Goal: Information Seeking & Learning: Learn about a topic

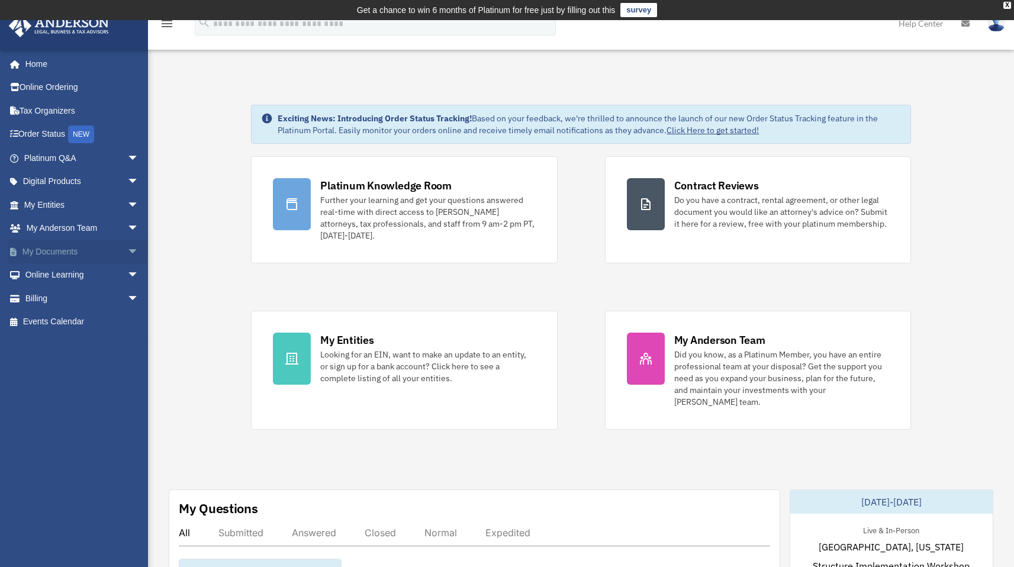
click at [128, 250] on span "arrow_drop_down" at bounding box center [139, 252] width 24 height 24
click at [127, 251] on span "arrow_drop_up" at bounding box center [139, 252] width 24 height 24
click at [127, 235] on span "arrow_drop_down" at bounding box center [139, 229] width 24 height 24
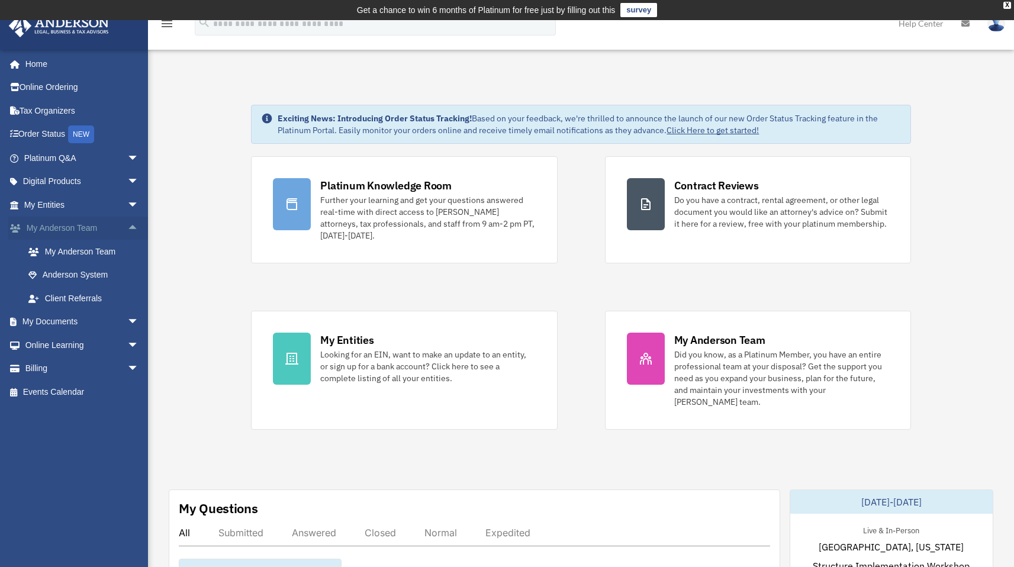
click at [127, 235] on span "arrow_drop_up" at bounding box center [139, 229] width 24 height 24
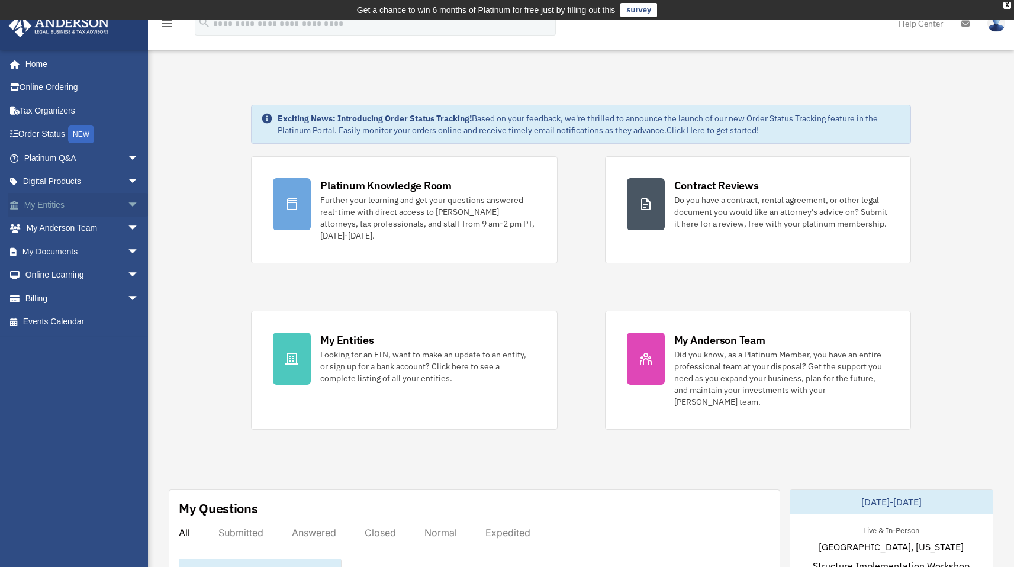
click at [127, 211] on span "arrow_drop_down" at bounding box center [139, 205] width 24 height 24
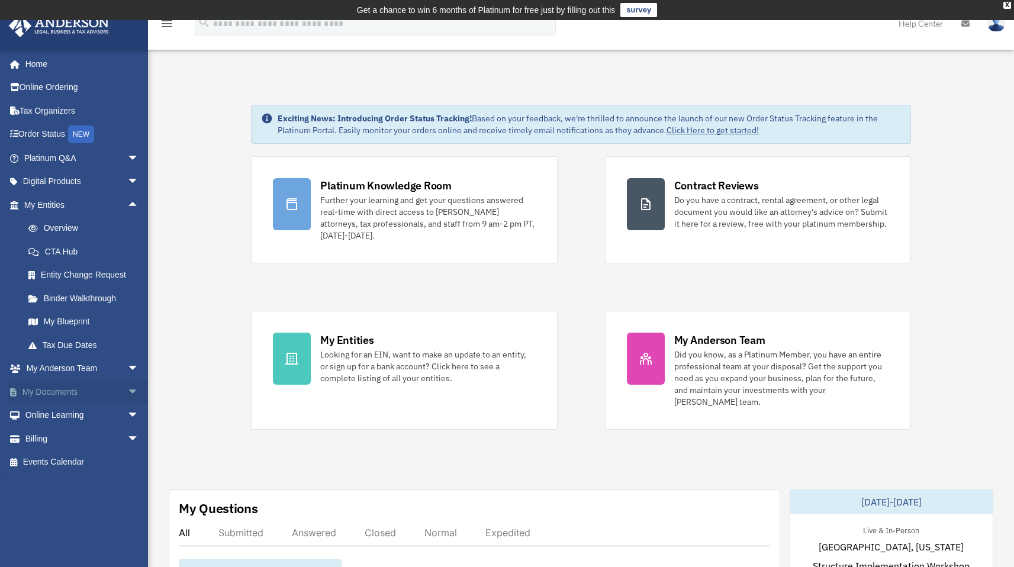
click at [127, 400] on span "arrow_drop_down" at bounding box center [139, 392] width 24 height 24
click at [127, 400] on span "arrow_drop_up" at bounding box center [139, 392] width 24 height 24
click at [127, 412] on span "arrow_drop_down" at bounding box center [139, 416] width 24 height 24
click at [127, 412] on span "arrow_drop_up" at bounding box center [139, 416] width 24 height 24
click at [127, 370] on span "arrow_drop_down" at bounding box center [139, 369] width 24 height 24
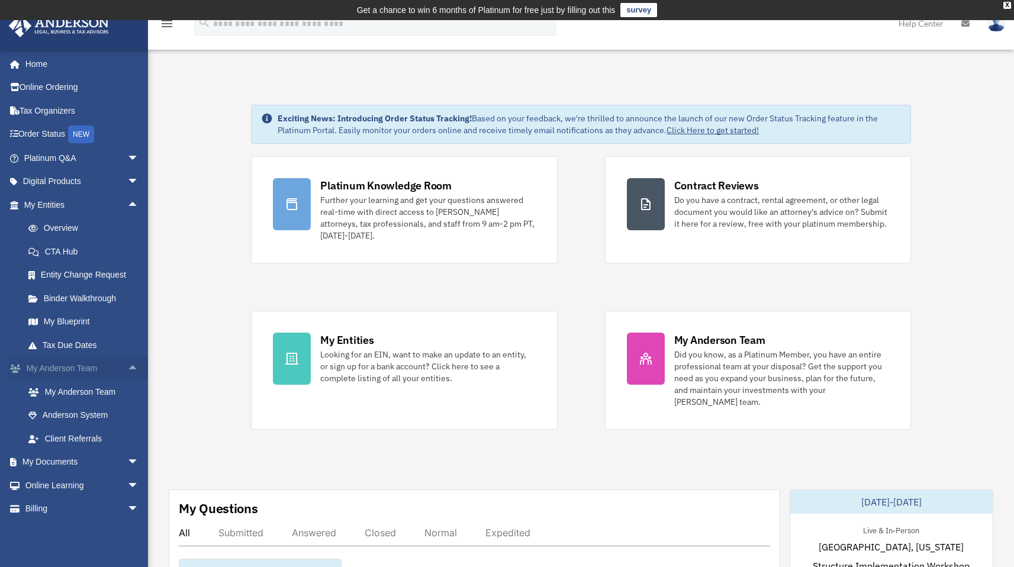
click at [127, 370] on span "arrow_drop_up" at bounding box center [139, 369] width 24 height 24
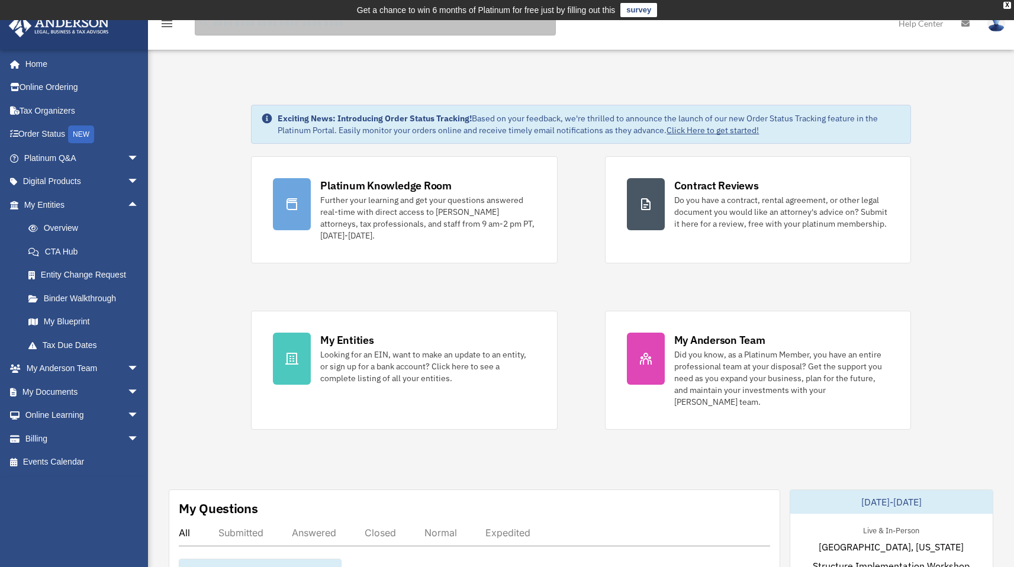
click at [239, 26] on input "search" at bounding box center [375, 24] width 361 height 24
type input "**********"
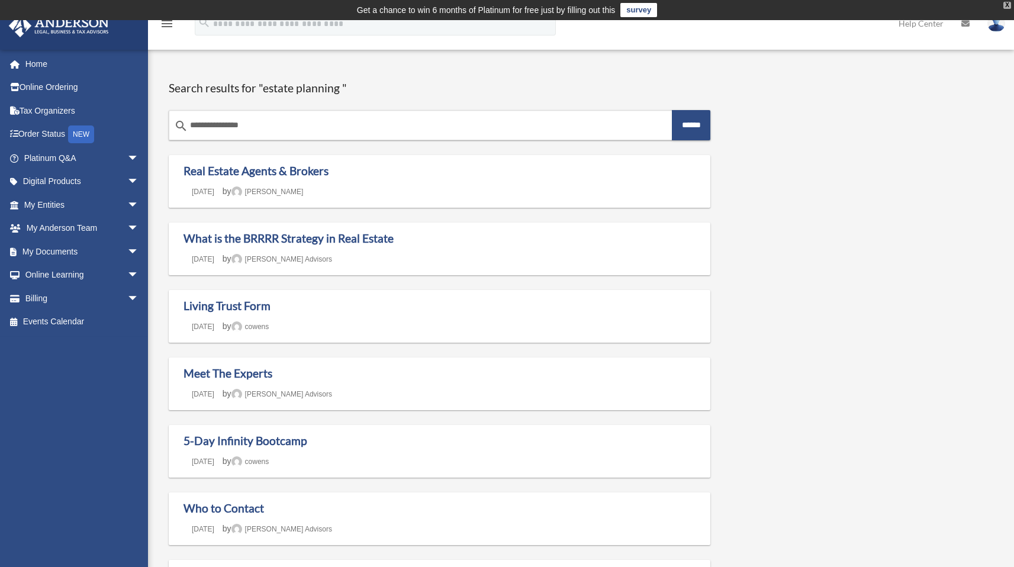
click at [1008, 5] on div "X" at bounding box center [1008, 5] width 8 height 7
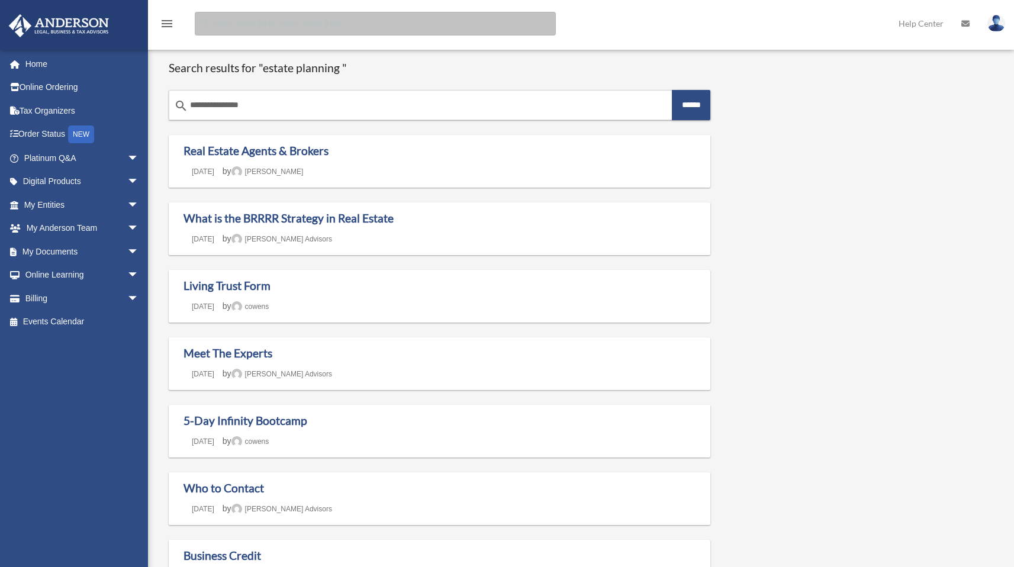
click at [301, 34] on input "Search for:" at bounding box center [375, 24] width 361 height 24
type input "********"
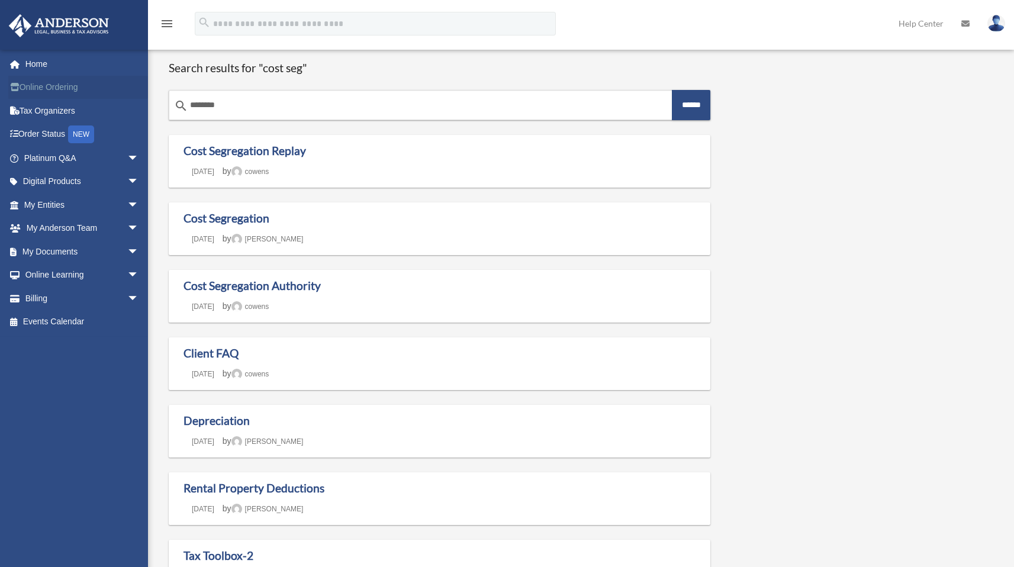
click at [37, 81] on link "Online Ordering" at bounding box center [82, 88] width 149 height 24
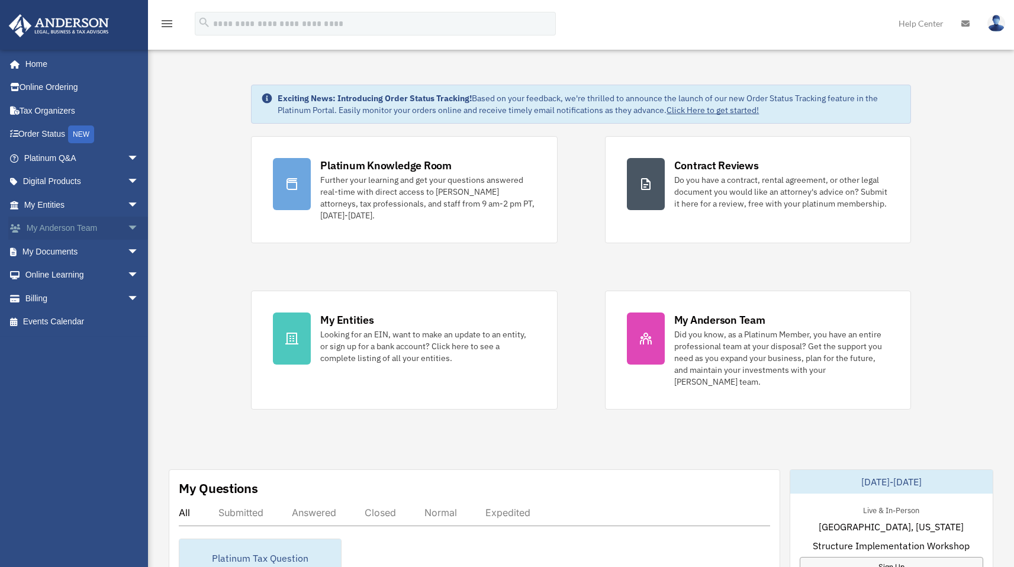
click at [128, 228] on span "arrow_drop_down" at bounding box center [139, 229] width 24 height 24
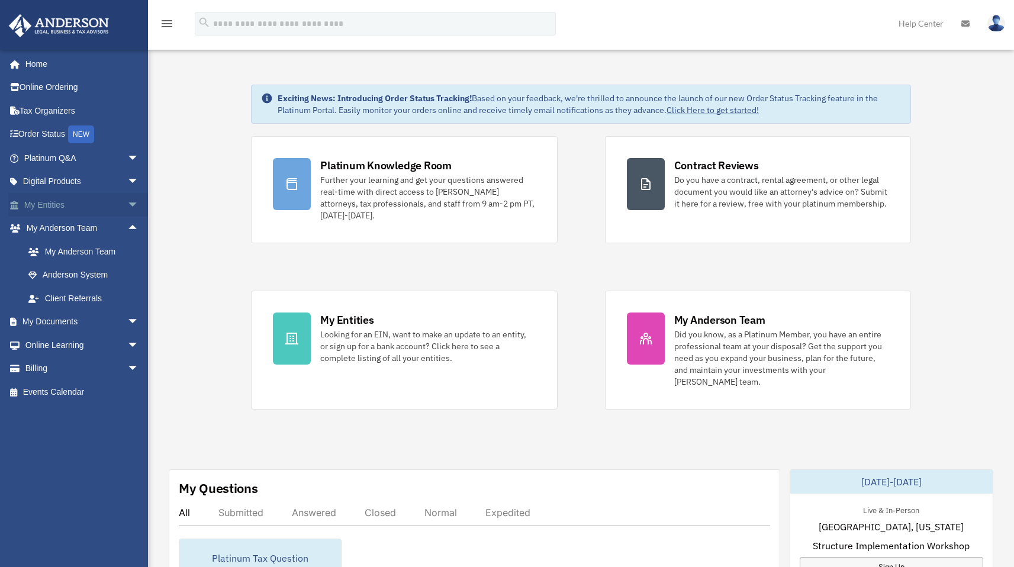
click at [127, 199] on span "arrow_drop_down" at bounding box center [139, 205] width 24 height 24
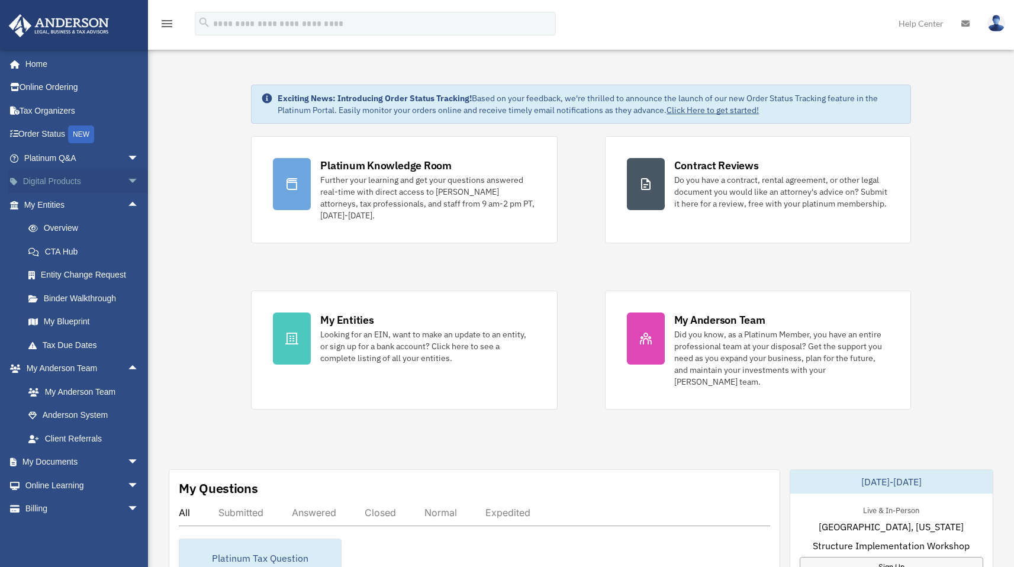
click at [127, 181] on span "arrow_drop_down" at bounding box center [139, 182] width 24 height 24
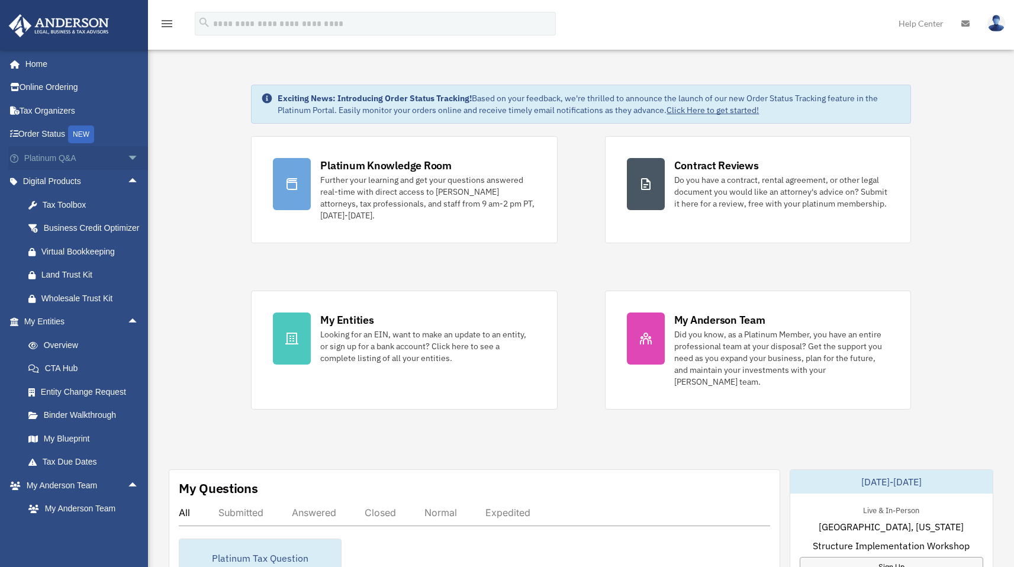
click at [127, 157] on span "arrow_drop_down" at bounding box center [139, 158] width 24 height 24
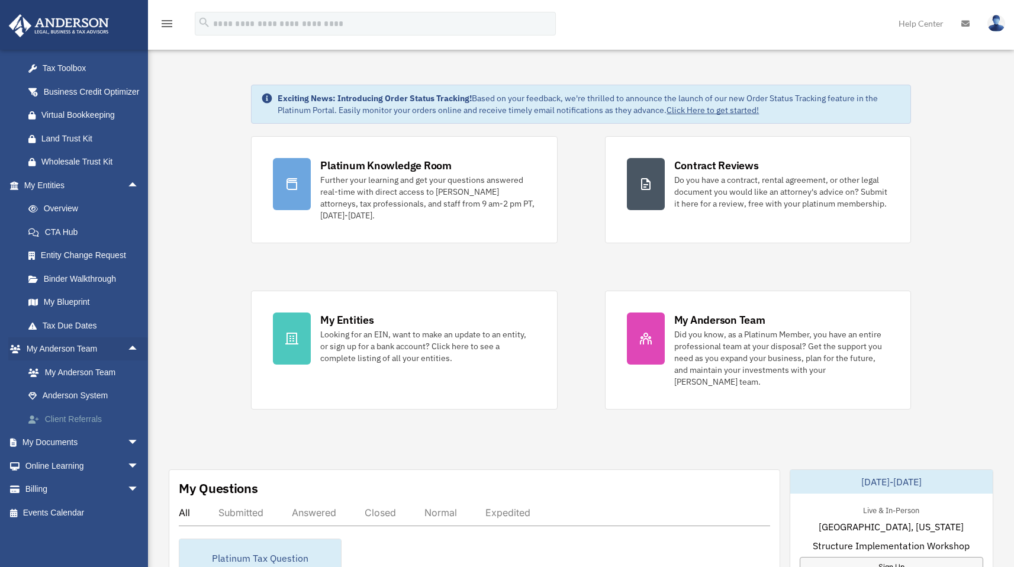
scroll to position [2, 0]
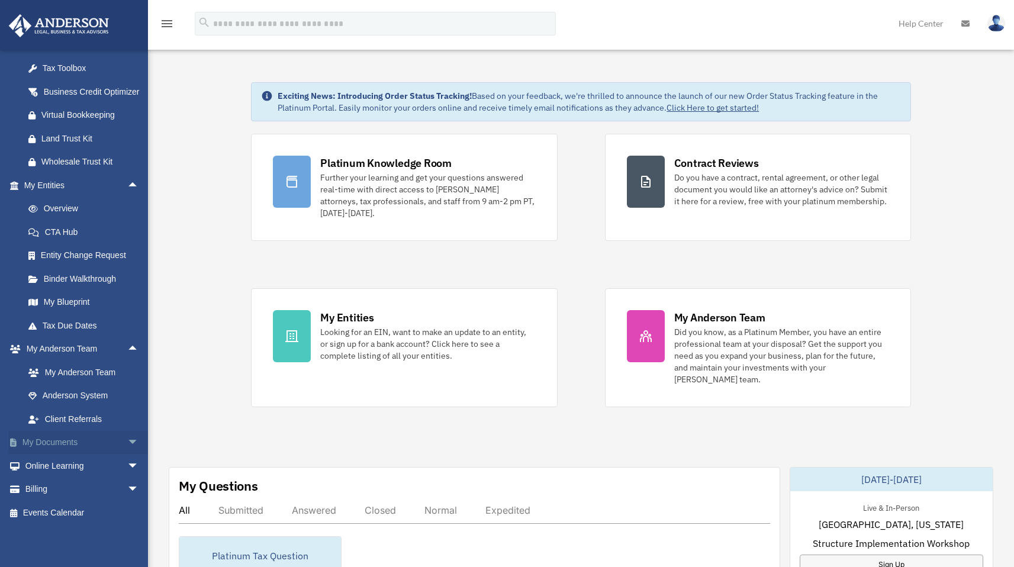
click at [128, 442] on span "arrow_drop_down" at bounding box center [139, 443] width 24 height 24
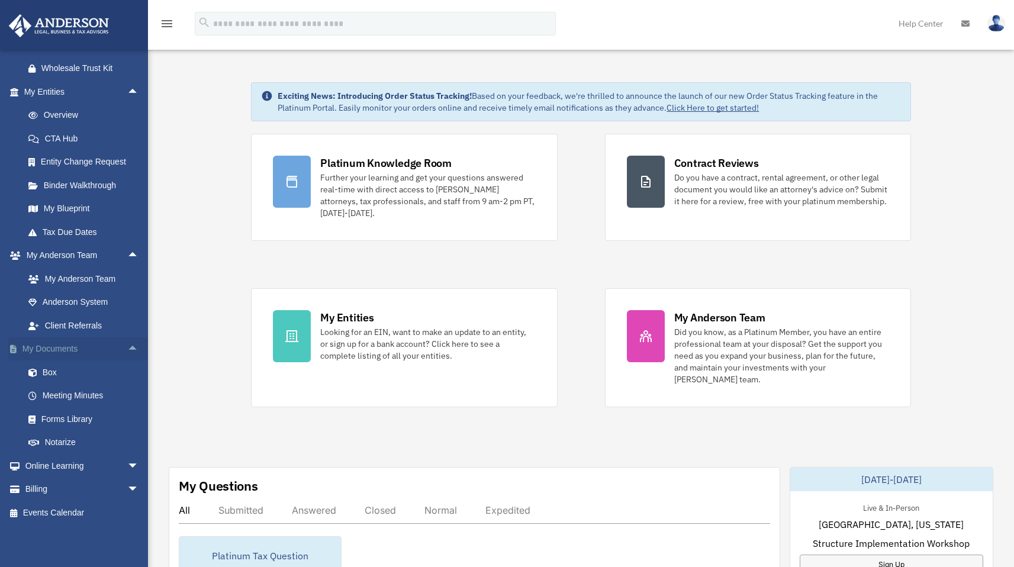
scroll to position [498, 0]
click at [127, 473] on span "arrow_drop_down" at bounding box center [139, 466] width 24 height 24
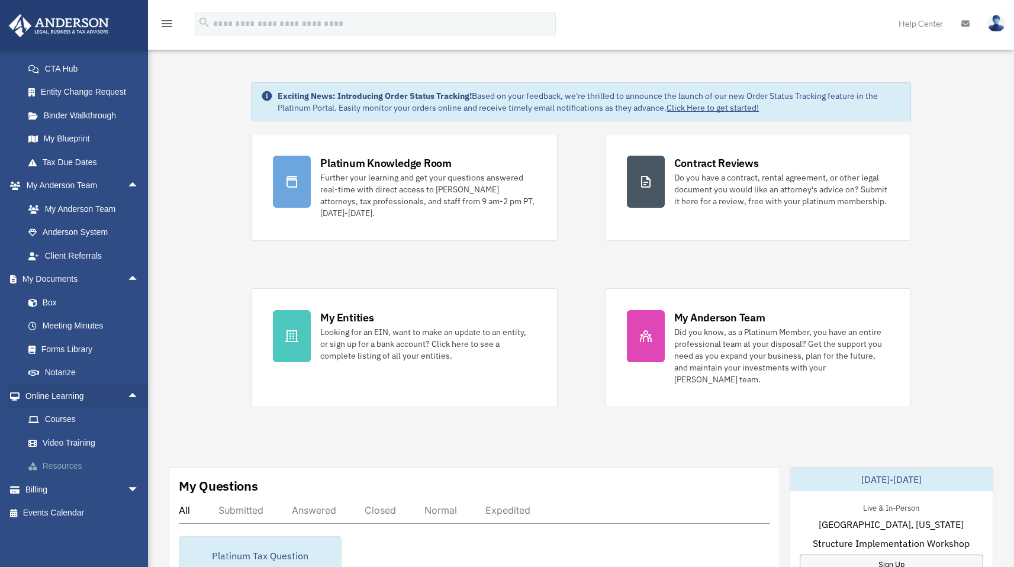
scroll to position [568, 0]
click at [127, 493] on span "arrow_drop_down" at bounding box center [139, 490] width 24 height 24
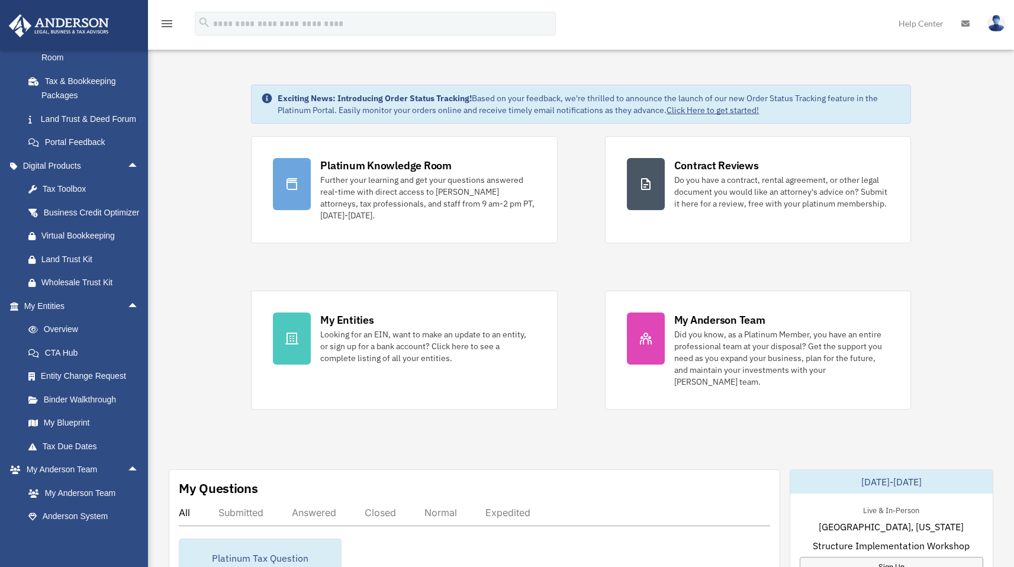
scroll to position [0, 0]
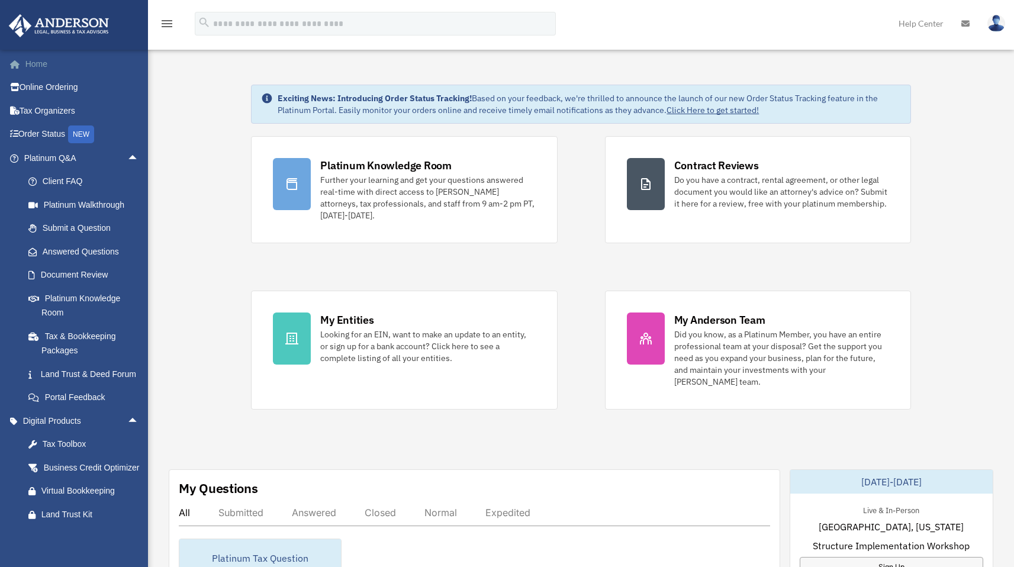
click at [44, 66] on link "Home" at bounding box center [82, 64] width 149 height 24
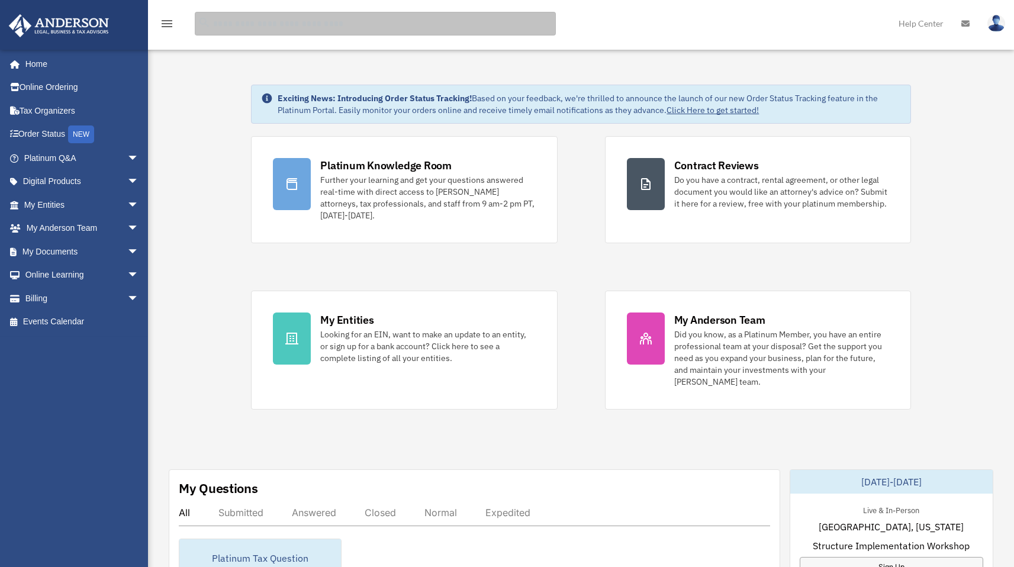
click at [277, 28] on input "search" at bounding box center [375, 24] width 361 height 24
type input "**********"
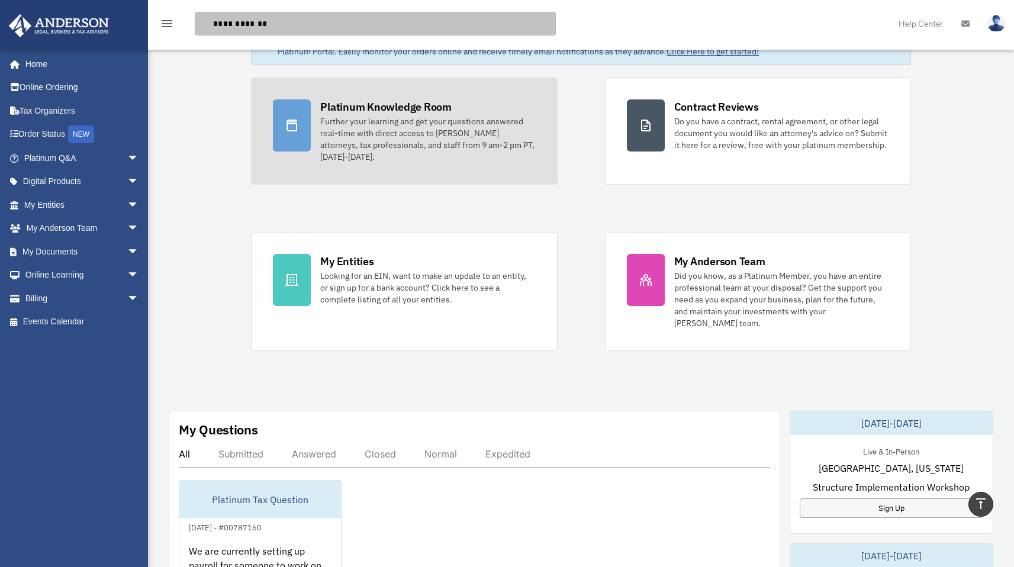
scroll to position [182, 0]
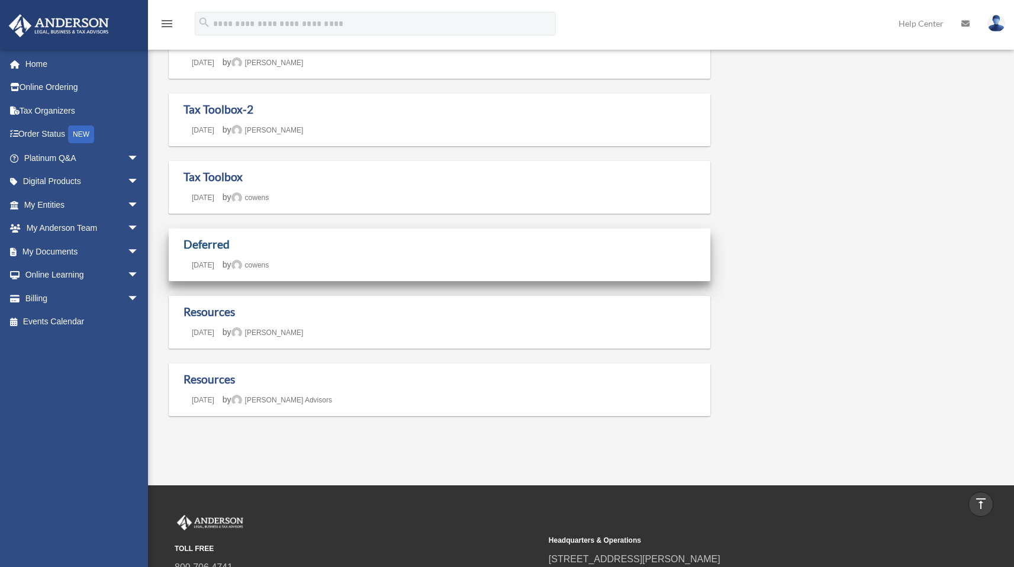
scroll to position [587, 0]
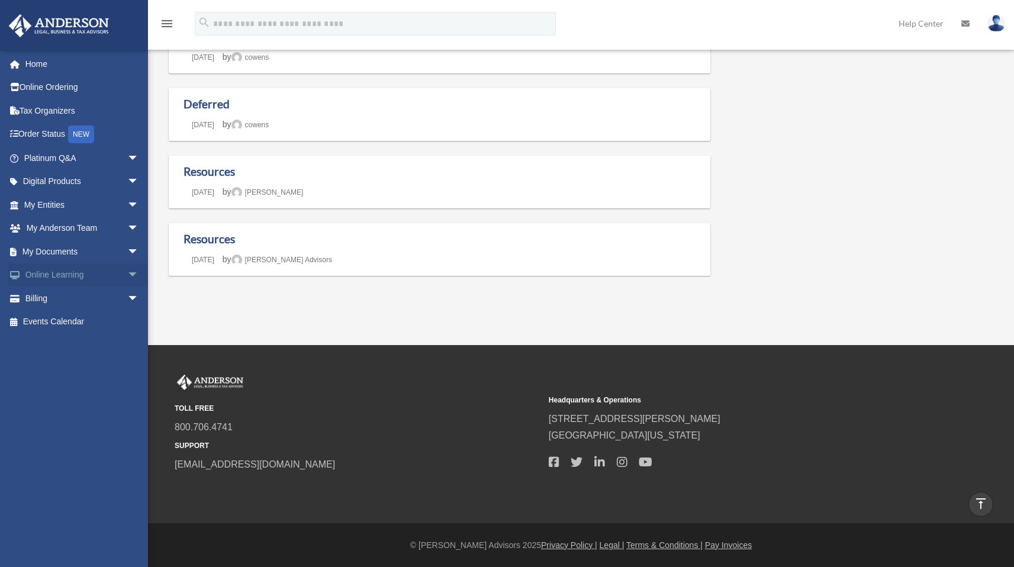
click at [110, 268] on link "Online Learning arrow_drop_down" at bounding box center [82, 276] width 149 height 24
click at [127, 272] on span "arrow_drop_down" at bounding box center [139, 276] width 24 height 24
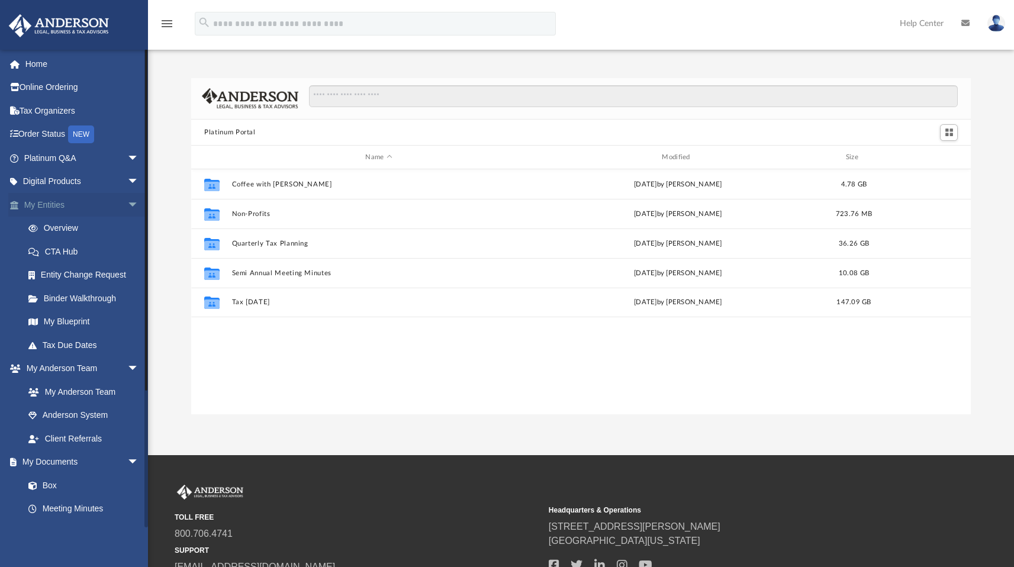
scroll to position [260, 771]
click at [127, 180] on span "arrow_drop_down" at bounding box center [139, 182] width 24 height 24
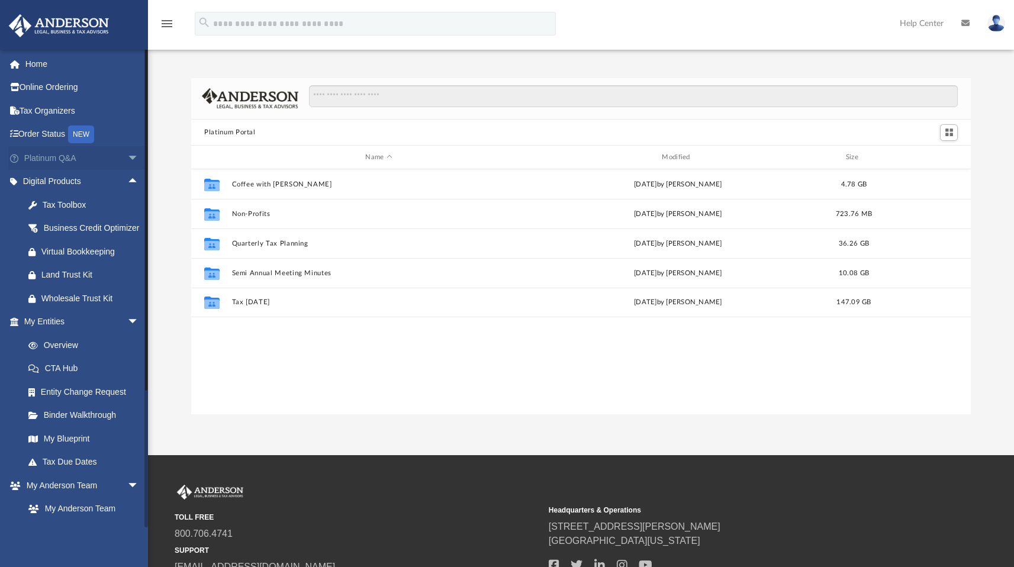
click at [128, 157] on span "arrow_drop_down" at bounding box center [139, 158] width 24 height 24
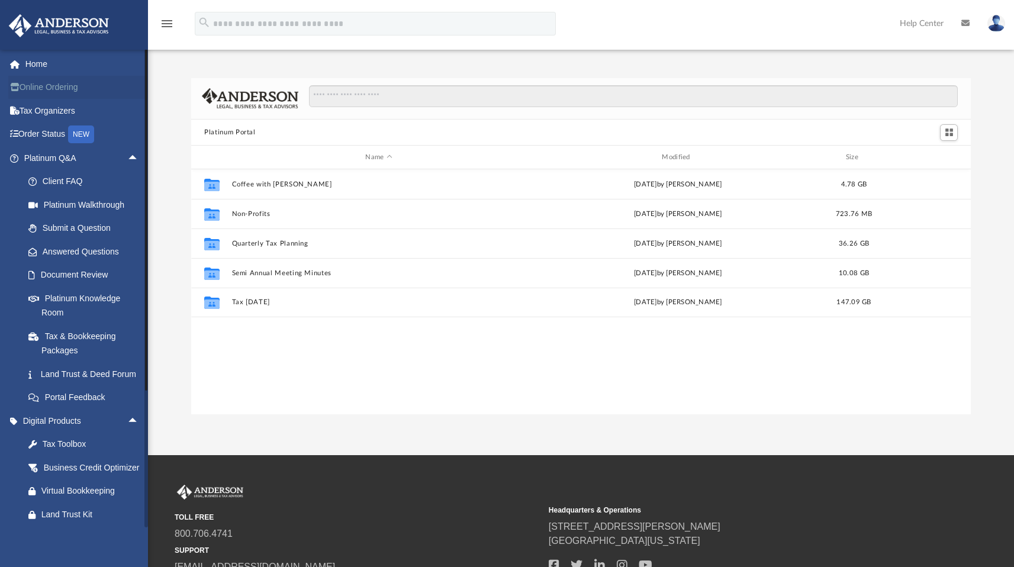
click at [110, 92] on link "Online Ordering" at bounding box center [82, 88] width 149 height 24
